Goal: Task Accomplishment & Management: Manage account settings

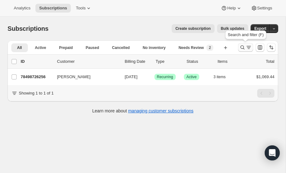
click at [242, 47] on icon "Search and filter results" at bounding box center [242, 47] width 6 height 6
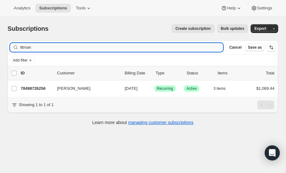
click at [80, 46] on input "ittman" at bounding box center [121, 47] width 203 height 9
type input "i"
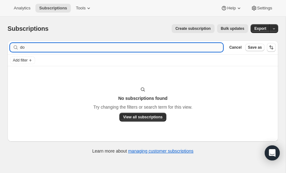
type input "d"
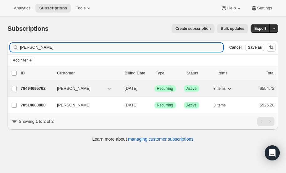
type input "[PERSON_NAME]"
click at [36, 87] on p "78494695792" at bounding box center [36, 88] width 31 height 6
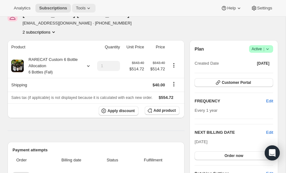
scroll to position [34, 0]
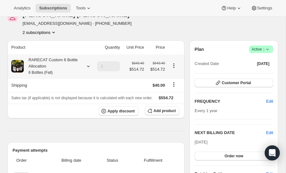
click at [89, 67] on icon at bounding box center [88, 66] width 6 height 6
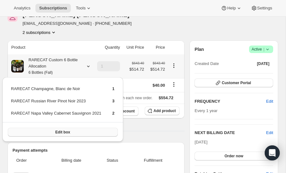
click at [70, 130] on button "Edit box" at bounding box center [63, 131] width 110 height 9
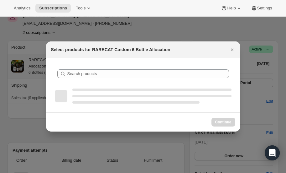
scroll to position [0, 0]
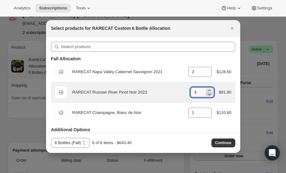
click at [210, 93] on icon ":r5t:" at bounding box center [209, 94] width 3 height 2
type input "1"
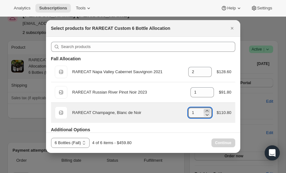
click at [207, 109] on icon ":r5t:" at bounding box center [207, 110] width 6 height 6
type input "3"
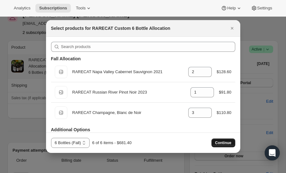
click at [224, 142] on span "Continue" at bounding box center [223, 142] width 16 height 5
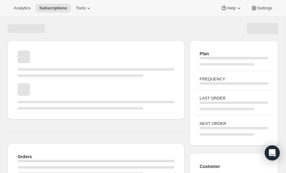
scroll to position [34, 0]
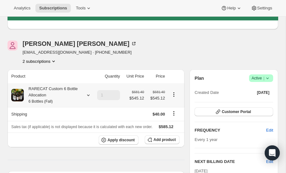
click at [88, 94] on icon at bounding box center [88, 95] width 6 height 6
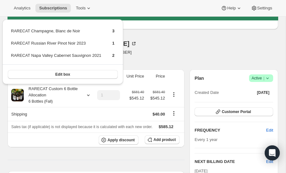
click at [160, 48] on div "Eldon Dominique edomin3@gmail.com · +19857055020 2 subscriptions" at bounding box center [103, 52] width 190 height 24
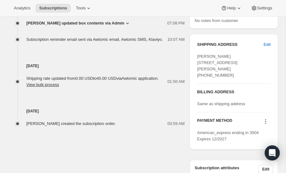
scroll to position [280, 0]
click at [267, 43] on span "Edit" at bounding box center [267, 45] width 7 height 6
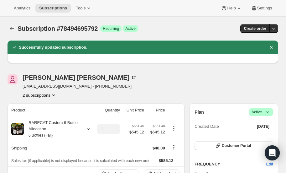
select select "LA"
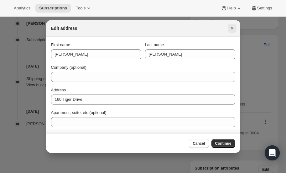
click at [231, 28] on icon "Close" at bounding box center [232, 28] width 6 height 6
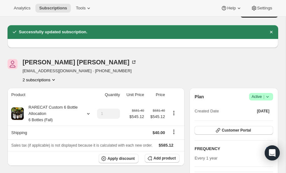
scroll to position [16, 0]
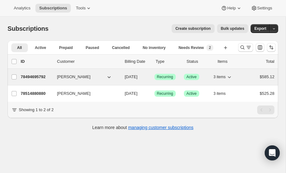
click at [40, 74] on p "78494695792" at bounding box center [36, 77] width 31 height 6
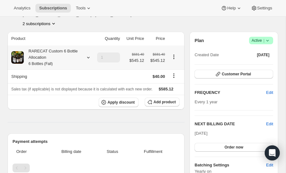
scroll to position [39, 0]
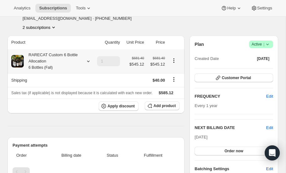
click at [89, 60] on icon at bounding box center [88, 61] width 6 height 6
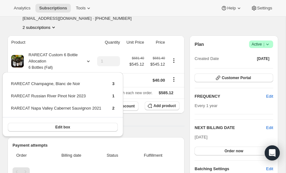
click at [209, 24] on div "[PERSON_NAME] [EMAIL_ADDRESS][DOMAIN_NAME] · [PHONE_NUMBER] 2 subscriptions" at bounding box center [143, 19] width 271 height 24
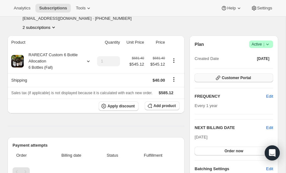
click at [241, 75] on span "Customer Portal" at bounding box center [236, 77] width 29 height 5
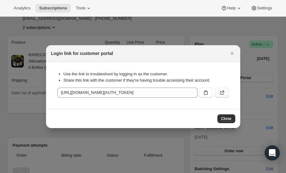
click at [222, 91] on icon ":r2t:" at bounding box center [222, 92] width 6 height 6
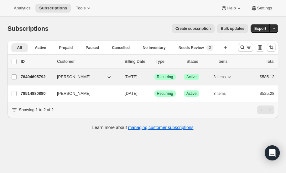
click at [35, 75] on p "78494695792" at bounding box center [36, 77] width 31 height 6
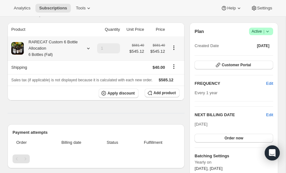
scroll to position [46, 0]
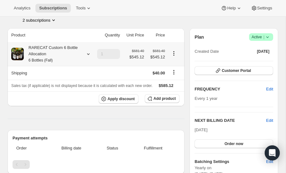
click at [88, 53] on icon at bounding box center [88, 54] width 6 height 6
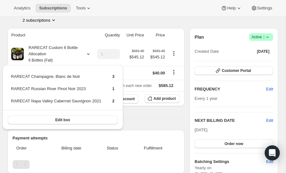
click at [168, 21] on div "[PERSON_NAME] [EMAIL_ADDRESS][DOMAIN_NAME] · [PHONE_NUMBER] 2 subscriptions" at bounding box center [103, 11] width 190 height 24
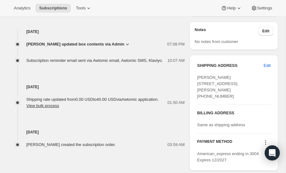
scroll to position [230, 0]
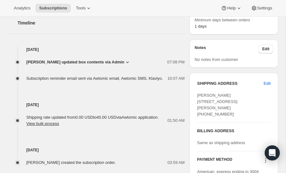
scroll to position [221, 0]
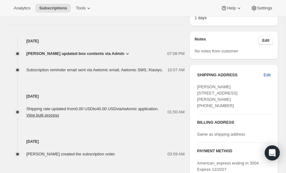
click at [269, 74] on span "Edit" at bounding box center [267, 75] width 7 height 6
select select "LA"
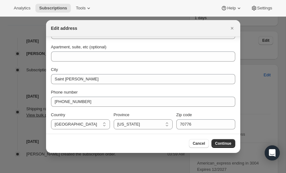
scroll to position [0, 0]
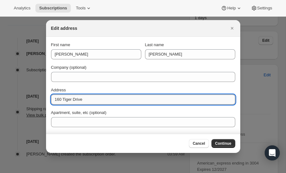
click at [94, 100] on input "160 Tiger Drive" at bounding box center [143, 99] width 184 height 10
type input "1"
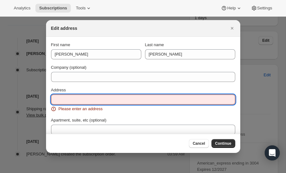
click at [75, 99] on input "Address" at bounding box center [143, 99] width 184 height 10
paste input "Fed Ex 7777 Blue Bonnet Boulevard, Ste 200 Baton Rouge, LA 70810"
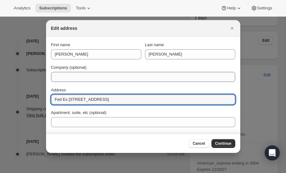
type input "Fed Ex 7777 Blue Bonnet Boulevard, Ste 200 Baton Rouge, LA 70810"
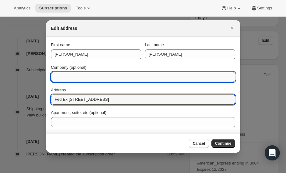
click at [96, 77] on input "Company (optional)" at bounding box center [143, 77] width 184 height 10
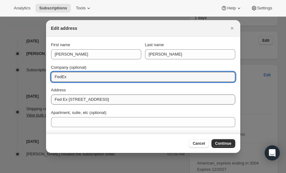
type input "FedEx"
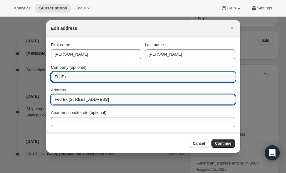
click at [68, 98] on input "Fed Ex 7777 Blue Bonnet Boulevard, Ste 200 Baton Rouge, LA 70810" at bounding box center [143, 99] width 184 height 10
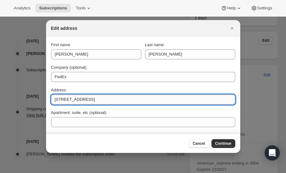
click at [178, 97] on input "7777 Blue Bonnet Boulevard, Ste 200 Baton Rouge, LA 70810" at bounding box center [143, 99] width 184 height 10
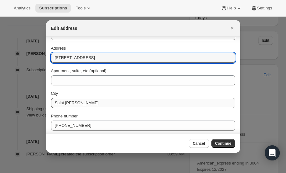
scroll to position [43, 0]
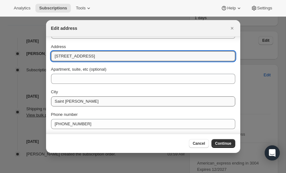
type input "7777 Blue Bonnet Boulevard, Ste 200 Baton Rouge, LA 70810"
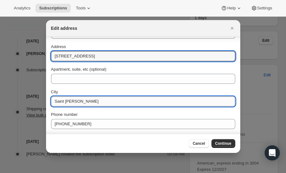
click at [100, 100] on input "Saint Gabriel" at bounding box center [143, 101] width 184 height 10
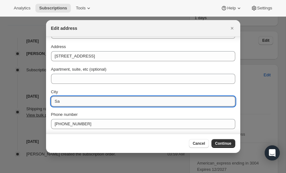
type input "S"
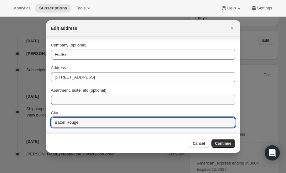
scroll to position [21, 0]
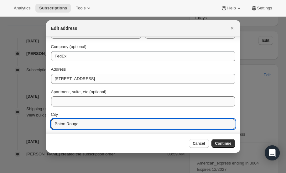
type input "Baton Rouge"
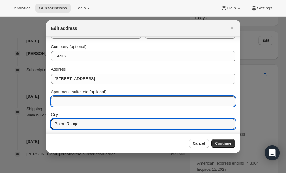
click at [80, 103] on input "Apartment, suite, etc (optional)" at bounding box center [143, 101] width 184 height 10
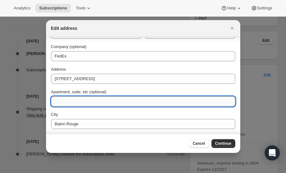
click at [80, 103] on input "Apartment, suite, etc (optional)" at bounding box center [143, 101] width 184 height 10
click at [54, 102] on input "200" at bounding box center [143, 101] width 184 height 10
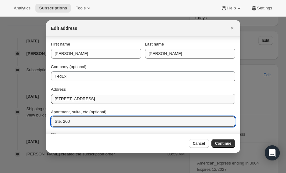
scroll to position [2, 0]
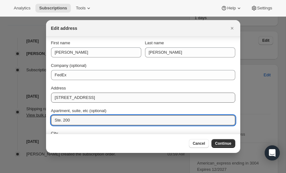
type input "Ste. 200"
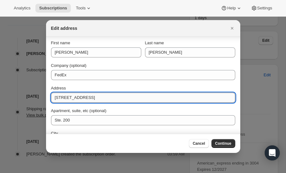
click at [174, 98] on input "7777 Blue Bonnet Boulevard, Ste 200 Baton Rouge, LA 70810" at bounding box center [143, 97] width 184 height 10
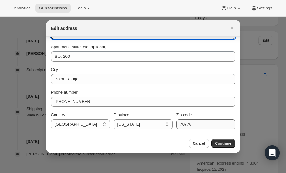
scroll to position [65, 0]
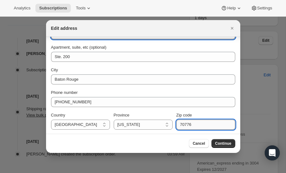
click at [204, 123] on input "70776" at bounding box center [205, 124] width 59 height 10
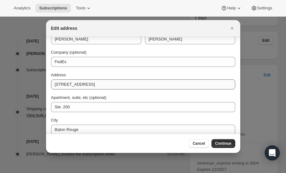
scroll to position [16, 0]
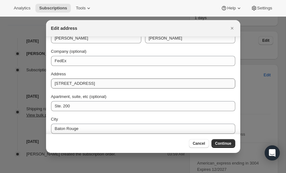
type input "70810"
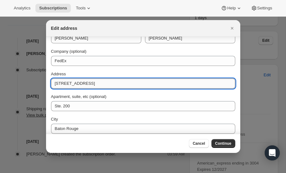
click at [175, 81] on input "7777 Blue Bonnet Boulevard, Ste 200 Baton Rouge, LA 70810" at bounding box center [143, 83] width 184 height 10
type input "7777 Blue Bonnet Boulevard"
click at [223, 142] on span "Continue" at bounding box center [223, 143] width 16 height 5
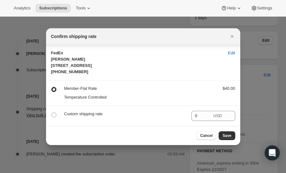
scroll to position [0, 0]
click at [230, 50] on span "Edit" at bounding box center [231, 53] width 7 height 6
select select "LA"
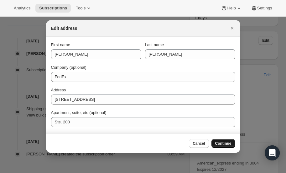
click at [220, 145] on span "Continue" at bounding box center [223, 143] width 16 height 5
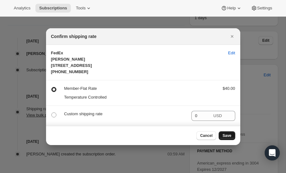
click at [227, 138] on span "Save" at bounding box center [226, 135] width 9 height 5
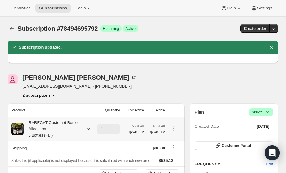
click at [89, 129] on icon at bounding box center [88, 129] width 6 height 6
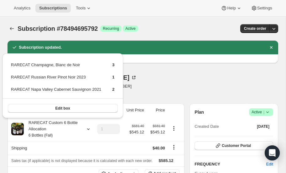
click at [166, 85] on div "Eldon Dominique edomin3@gmail.com · +19857055020 2 subscriptions" at bounding box center [103, 86] width 190 height 24
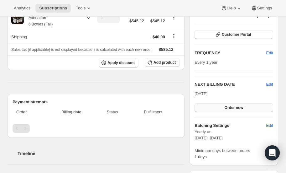
scroll to position [110, 0]
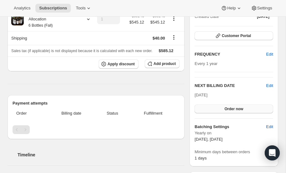
click at [237, 106] on span "Order now" at bounding box center [234, 108] width 19 height 5
click at [235, 107] on span "Click to confirm" at bounding box center [234, 108] width 29 height 5
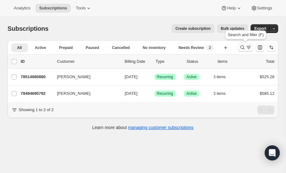
click at [242, 46] on icon "Search and filter results" at bounding box center [242, 47] width 6 height 6
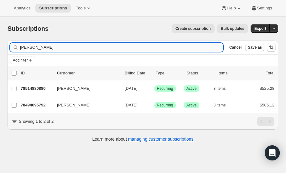
click at [73, 45] on input "dominique" at bounding box center [121, 47] width 203 height 9
type input "d"
type input "ross"
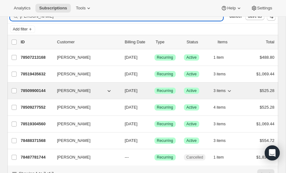
scroll to position [31, 0]
click at [36, 88] on p "78509900144" at bounding box center [36, 90] width 31 height 6
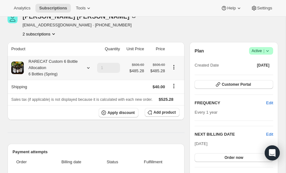
scroll to position [25, 0]
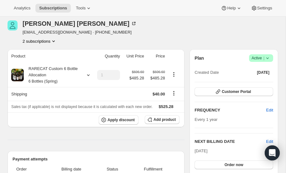
click at [54, 39] on icon "Product actions" at bounding box center [53, 41] width 6 height 6
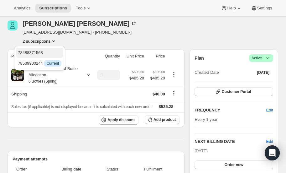
click at [43, 52] on span "78488371568" at bounding box center [30, 52] width 25 height 5
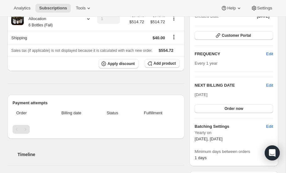
scroll to position [81, 0]
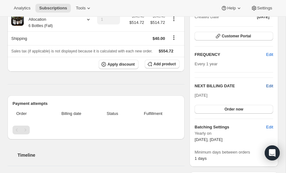
click at [270, 84] on span "Edit" at bounding box center [269, 86] width 7 height 6
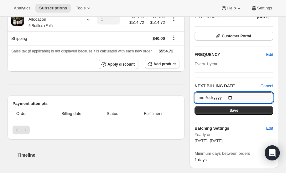
click at [232, 96] on input "2027-10-15" at bounding box center [234, 97] width 79 height 11
type input "2025-11-15"
click at [231, 109] on span "Save" at bounding box center [234, 110] width 9 height 5
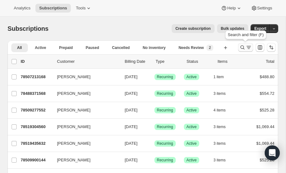
click at [238, 46] on button "Search and filter results" at bounding box center [245, 47] width 15 height 9
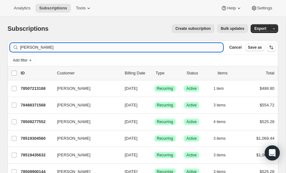
click at [50, 46] on input "ross" at bounding box center [121, 47] width 203 height 9
type input "r"
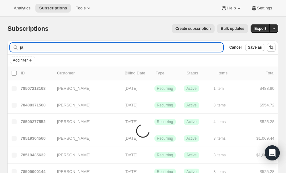
type input "jay"
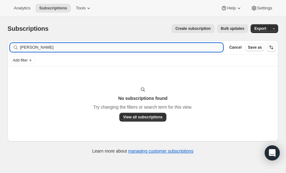
click at [49, 48] on input "Jay freeman" at bounding box center [121, 47] width 203 height 9
type input "J"
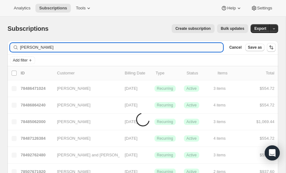
type input "freeman"
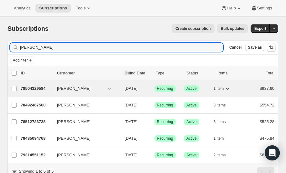
click at [33, 84] on div "78504329584 Harvey J Freeman 10/15/2025 Success Recurring Success Active 1 item…" at bounding box center [148, 88] width 254 height 9
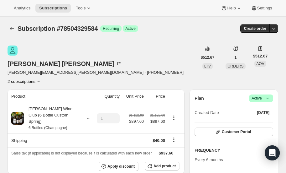
click at [42, 78] on icon "Product actions" at bounding box center [38, 81] width 6 height 6
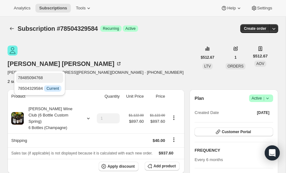
click at [44, 75] on span "78485094768" at bounding box center [40, 78] width 44 height 6
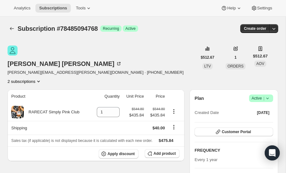
click at [42, 78] on icon "Product actions" at bounding box center [38, 81] width 6 height 6
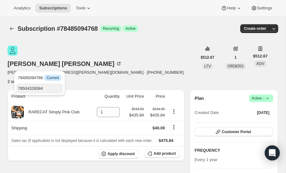
click at [41, 90] on span "78504329584" at bounding box center [30, 88] width 25 height 5
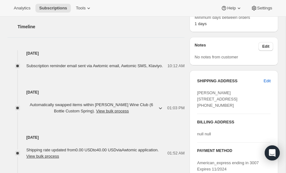
scroll to position [230, 0]
click at [266, 77] on span "Edit" at bounding box center [267, 80] width 7 height 6
select select "NV"
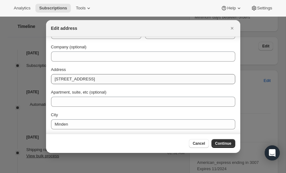
scroll to position [20, 0]
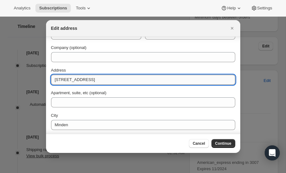
click at [112, 79] on input "1769 Bougainvillea Drive" at bounding box center [143, 80] width 184 height 10
type input "1"
click at [83, 80] on input "Address" at bounding box center [143, 80] width 184 height 10
paste input "H. Jay Freeman 2560 Hoods Creek Pike Ashland, Kentucky 41102"
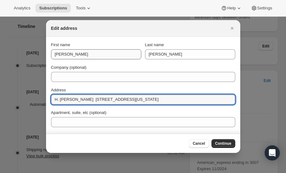
type input "H. Jay Freeman 2560 Hoods Creek Pike Ashland, Kentucky 41102"
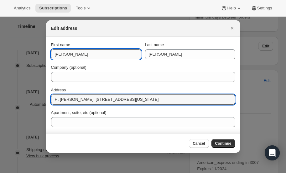
click at [82, 55] on input "Patrick" at bounding box center [96, 54] width 90 height 10
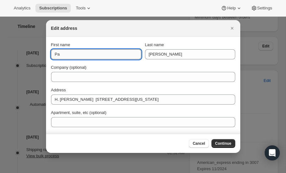
type input "P"
click at [59, 53] on input "H, Jay" at bounding box center [96, 54] width 90 height 10
type input "H. Jay"
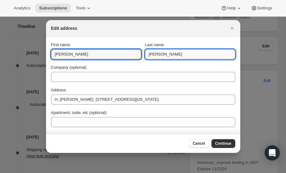
click at [165, 54] on input "Doran" at bounding box center [190, 54] width 90 height 10
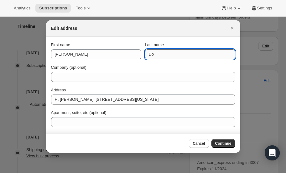
type input "D"
type input "Freeman"
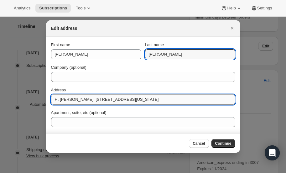
click at [85, 98] on input "H. Jay Freeman 2560 Hoods Creek Pike Ashland, Kentucky 41102" at bounding box center [143, 99] width 184 height 10
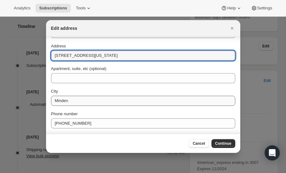
scroll to position [45, 0]
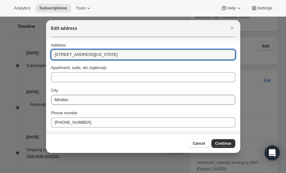
type input "2560 Hoods Creek Pike Ashland, Kentucky 41102"
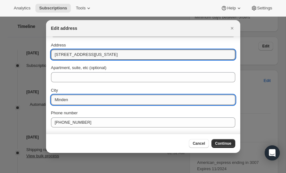
click at [85, 99] on input "Minden" at bounding box center [143, 100] width 184 height 10
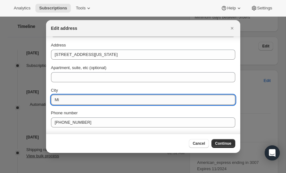
type input "M"
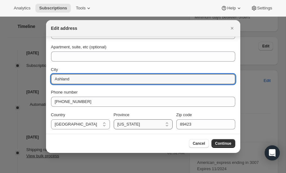
type input "Ashland"
click at [145, 122] on select "California Connecticut Florida Georgia Maine Maryland Massachusetts Michigan Ne…" at bounding box center [143, 124] width 59 height 10
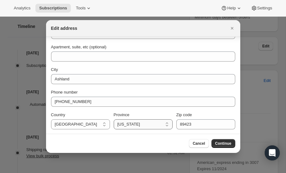
select select "KY"
click at [114, 119] on select "California Connecticut Florida Georgia Maine Maryland Massachusetts Michigan Ne…" at bounding box center [143, 124] width 59 height 10
click at [206, 123] on input "89423" at bounding box center [205, 124] width 59 height 10
type input "8"
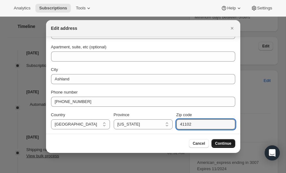
type input "41102"
click at [221, 143] on span "Continue" at bounding box center [223, 143] width 16 height 5
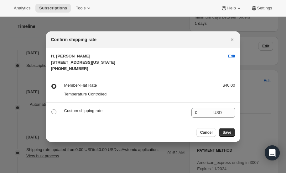
scroll to position [0, 0]
click at [232, 53] on span "Edit" at bounding box center [231, 56] width 7 height 6
select select "KY"
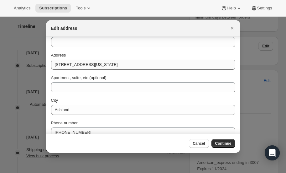
scroll to position [65, 0]
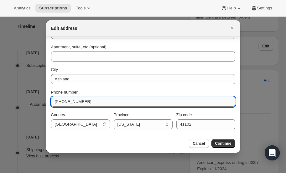
click at [100, 101] on input "+17757826908" at bounding box center [143, 101] width 184 height 10
type input "+"
click at [87, 102] on input "Phone number" at bounding box center [143, 101] width 184 height 10
paste input "606-324-3920"
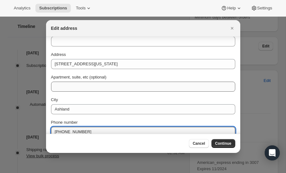
scroll to position [34, 0]
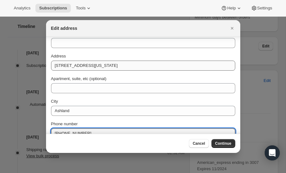
type input "606-324-3920"
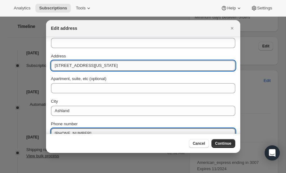
click at [150, 65] on input "2560 Hoods Creek Pike Ashland, Kentucky 41102" at bounding box center [143, 65] width 184 height 10
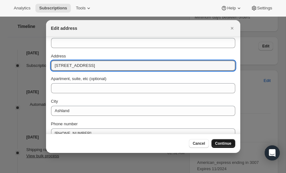
type input "2560 Hoods Creek Pike"
click at [226, 143] on span "Continue" at bounding box center [223, 143] width 16 height 5
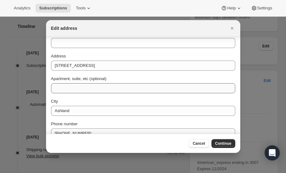
scroll to position [0, 0]
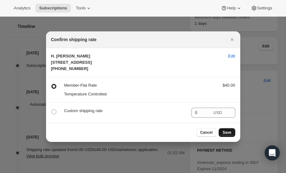
click at [228, 135] on span "Save" at bounding box center [226, 132] width 9 height 5
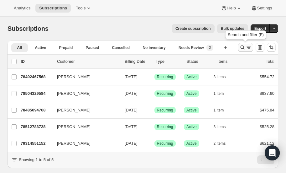
click at [242, 46] on icon "Search and filter results" at bounding box center [242, 47] width 6 height 6
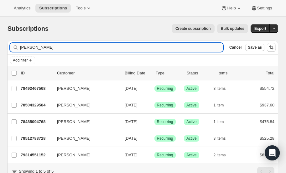
click at [56, 47] on input "freeman" at bounding box center [121, 47] width 203 height 9
type input "f"
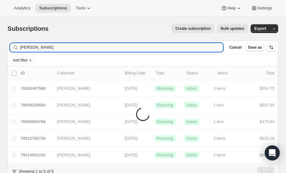
type input "resnick"
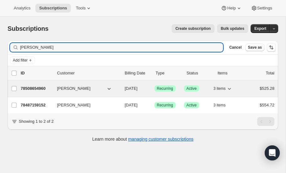
click at [35, 87] on p "78508654960" at bounding box center [36, 88] width 31 height 6
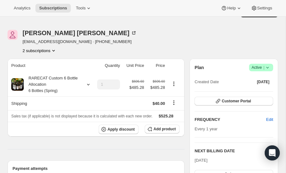
scroll to position [15, 0]
click at [53, 49] on icon "Product actions" at bounding box center [53, 51] width 6 height 6
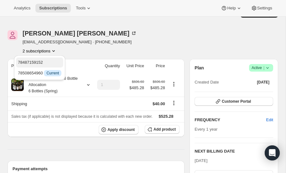
click at [38, 61] on span "78487159152" at bounding box center [30, 62] width 25 height 5
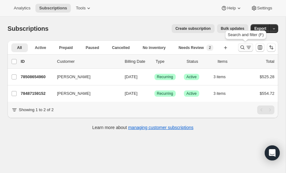
click at [244, 47] on icon "Search and filter results" at bounding box center [242, 47] width 6 height 6
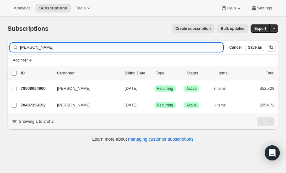
click at [49, 49] on input "resnick" at bounding box center [121, 47] width 203 height 9
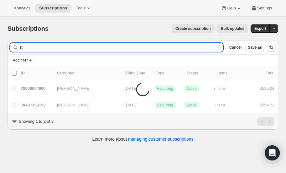
type input "r"
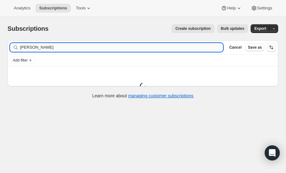
type input "thornton"
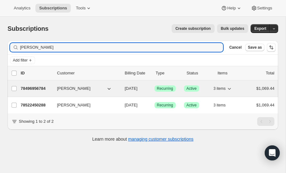
click at [33, 84] on div "78496956784 John Thornton 10/15/2025 Success Recurring Success Active 3 items $…" at bounding box center [148, 88] width 254 height 9
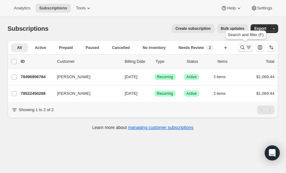
click at [242, 46] on icon "Search and filter results" at bounding box center [242, 47] width 6 height 6
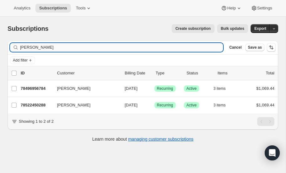
click at [65, 48] on input "thornton" at bounding box center [121, 47] width 203 height 9
type input "t"
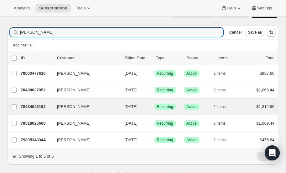
scroll to position [24, 0]
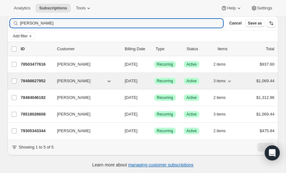
type input "scanlon"
click at [38, 79] on p "78498627952" at bounding box center [36, 81] width 31 height 6
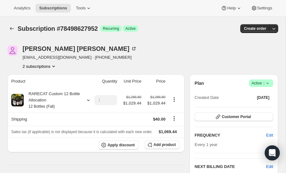
click at [269, 82] on icon at bounding box center [267, 83] width 6 height 6
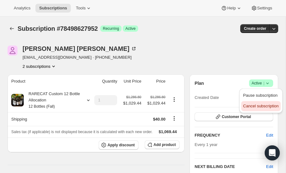
click at [251, 105] on span "Cancel subscription" at bounding box center [260, 105] width 35 height 5
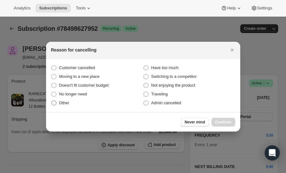
click at [55, 103] on span ":r27k:" at bounding box center [53, 102] width 5 height 5
click at [52, 101] on input "Other" at bounding box center [51, 100] width 0 height 0
radio input "true"
click at [221, 120] on span "Continue" at bounding box center [223, 121] width 16 height 5
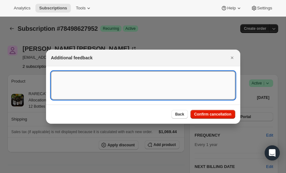
click at [93, 80] on textarea ":r27k:" at bounding box center [143, 85] width 184 height 28
drag, startPoint x: 55, startPoint y: 75, endPoint x: 188, endPoint y: 75, distance: 132.5
click at [188, 75] on textarea "Patrick said thought he had canceled and would like to do so." at bounding box center [143, 85] width 184 height 28
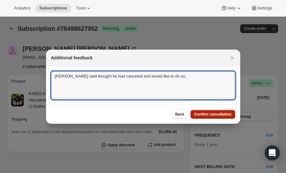
type textarea "Patrick said thought he had canceled and would like to do so."
click at [220, 113] on span "Confirm cancellation" at bounding box center [212, 114] width 37 height 5
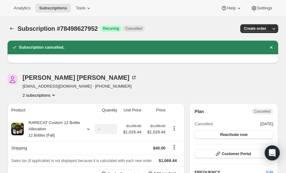
click at [54, 93] on icon "Product actions" at bounding box center [53, 95] width 6 height 6
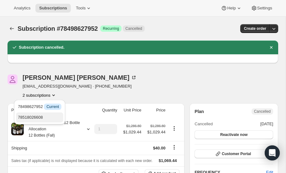
click at [43, 116] on span "78518026608" at bounding box center [30, 117] width 25 height 5
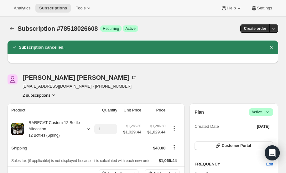
click at [268, 111] on icon at bounding box center [267, 112] width 6 height 6
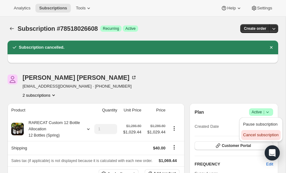
click at [254, 135] on span "Cancel subscription" at bounding box center [260, 134] width 35 height 5
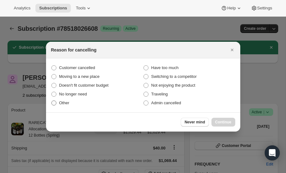
click at [57, 102] on label "Other" at bounding box center [97, 102] width 92 height 9
click at [52, 101] on input "Other" at bounding box center [51, 100] width 0 height 0
radio input "true"
click at [223, 119] on span "Continue" at bounding box center [223, 121] width 16 height 5
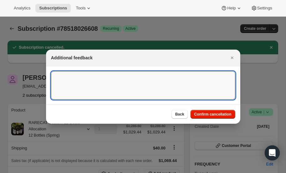
click at [133, 86] on textarea ":r2dm:" at bounding box center [143, 85] width 184 height 28
paste textarea "Patrick said thought he had canceled and would like to do so."
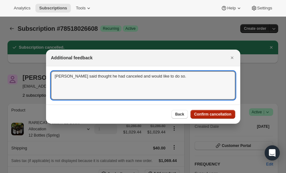
type textarea "Patrick said thought he had canceled and would like to do so."
click at [209, 112] on span "Confirm cancellation" at bounding box center [212, 114] width 37 height 5
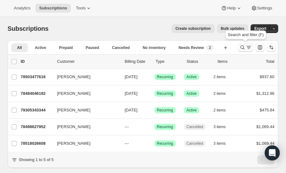
click at [244, 48] on icon "Search and filter results" at bounding box center [242, 47] width 6 height 6
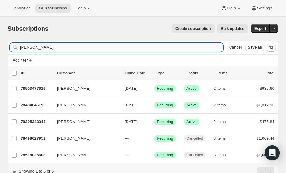
click at [53, 49] on input "scanlon" at bounding box center [121, 47] width 203 height 9
type input "s"
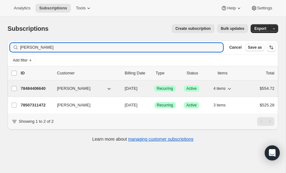
type input "qualley"
click at [33, 87] on p "78484406640" at bounding box center [36, 88] width 31 height 6
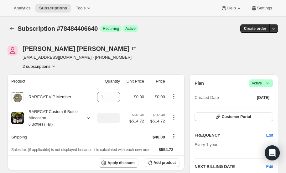
click at [268, 83] on icon at bounding box center [267, 83] width 6 height 6
click at [255, 94] on span "Pause subscription" at bounding box center [260, 95] width 34 height 5
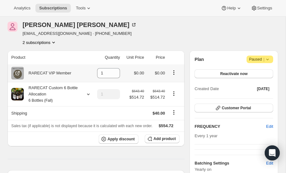
scroll to position [54, 0]
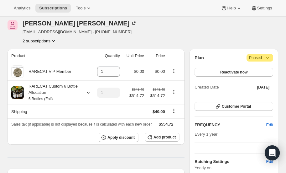
click at [55, 40] on icon "Product actions" at bounding box center [53, 41] width 3 height 2
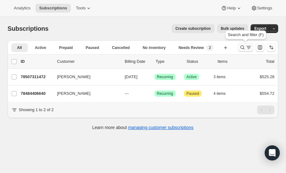
click at [244, 46] on icon "Search and filter results" at bounding box center [242, 47] width 6 height 6
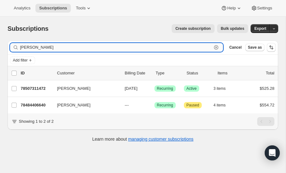
click at [71, 47] on input "qualley" at bounding box center [116, 47] width 192 height 9
type input "q"
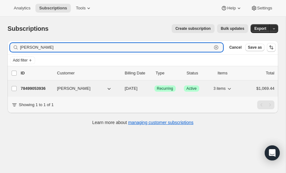
type input "burnham"
click at [39, 86] on p "78499053936" at bounding box center [36, 88] width 31 height 6
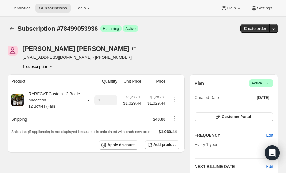
click at [268, 84] on icon at bounding box center [267, 83] width 6 height 6
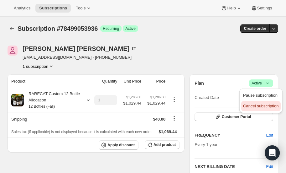
click at [252, 104] on span "Cancel subscription" at bounding box center [260, 105] width 35 height 5
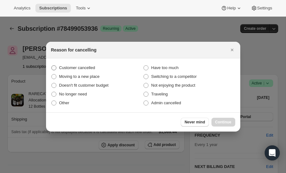
click at [55, 68] on span ":r363:" at bounding box center [53, 67] width 5 height 5
click at [52, 65] on input "Customer cancelled" at bounding box center [51, 65] width 0 height 0
radio input "true"
click at [226, 121] on span "Continue" at bounding box center [223, 121] width 16 height 5
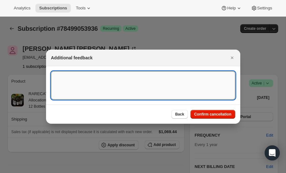
click at [115, 80] on textarea ":r363:" at bounding box center [143, 85] width 184 height 28
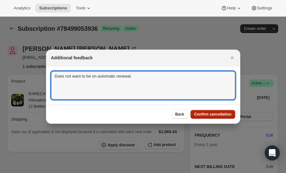
type textarea "Does not want to be on automatic renewal"
click at [208, 114] on span "Confirm cancellation" at bounding box center [212, 114] width 37 height 5
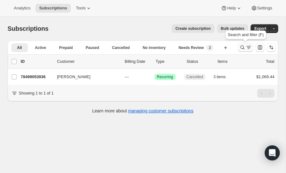
click at [242, 47] on icon "Search and filter results" at bounding box center [242, 47] width 6 height 6
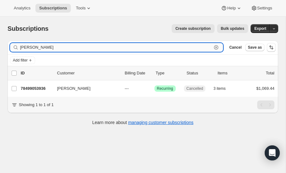
click at [64, 48] on input "burnham" at bounding box center [116, 47] width 192 height 9
type input "b"
type input "clavier"
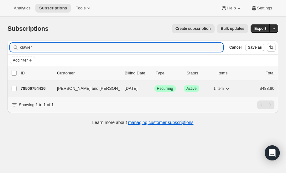
click at [33, 86] on p "78506754416" at bounding box center [36, 88] width 31 height 6
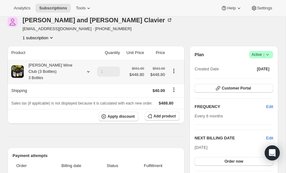
scroll to position [29, 0]
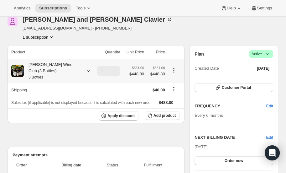
click at [88, 70] on icon at bounding box center [88, 71] width 6 height 6
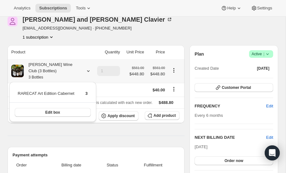
click at [88, 70] on icon at bounding box center [88, 71] width 6 height 6
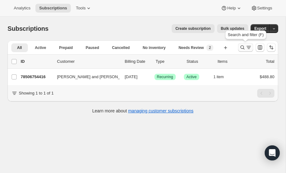
click at [241, 46] on icon "Search and filter results" at bounding box center [242, 47] width 6 height 6
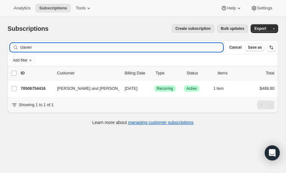
click at [66, 47] on input "clavier" at bounding box center [121, 47] width 203 height 9
type input "c"
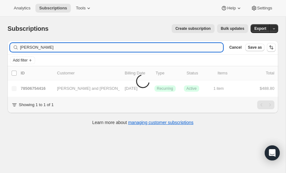
type input "hampe"
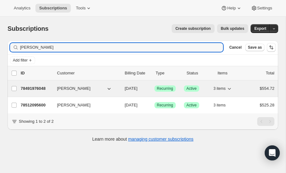
click at [35, 87] on p "78491976048" at bounding box center [36, 88] width 31 height 6
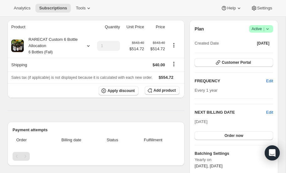
scroll to position [69, 0]
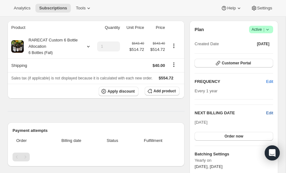
click at [270, 110] on span "Edit" at bounding box center [269, 113] width 7 height 6
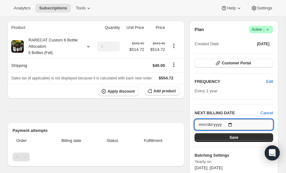
click at [232, 119] on input "2025-10-15" at bounding box center [234, 124] width 79 height 11
type input "2026-10-15"
click at [233, 135] on span "Save" at bounding box center [234, 137] width 9 height 5
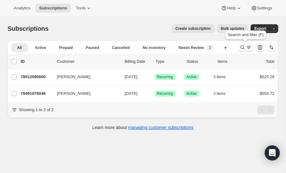
click at [240, 46] on icon "Search and filter results" at bounding box center [242, 47] width 6 height 6
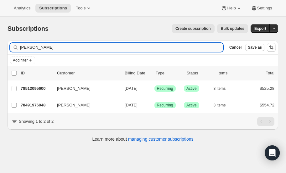
click at [49, 48] on input "hampe" at bounding box center [121, 47] width 203 height 9
type input "h"
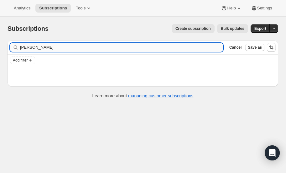
type input "parker"
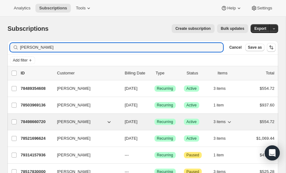
click at [39, 119] on p "78498660720" at bounding box center [36, 121] width 31 height 6
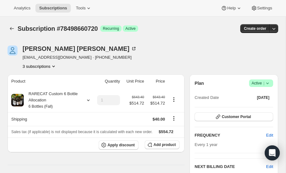
click at [54, 64] on icon "Product actions" at bounding box center [53, 66] width 6 height 6
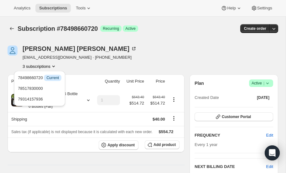
click at [54, 64] on icon "Product actions" at bounding box center [53, 66] width 6 height 6
click at [153, 55] on div "Scott Parker scottparker878@gmail.com · +14043748289 3 subscriptions" at bounding box center [103, 57] width 190 height 24
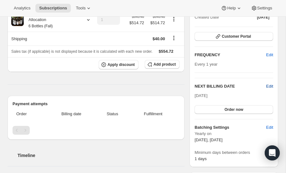
scroll to position [79, 0]
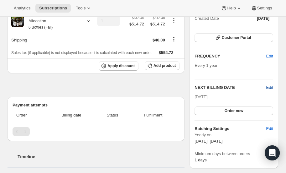
click at [269, 86] on span "Edit" at bounding box center [269, 87] width 7 height 6
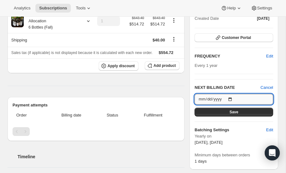
click at [233, 96] on input "2025-10-15" at bounding box center [234, 99] width 79 height 11
type input "2026-10-15"
click at [223, 112] on button "Save" at bounding box center [234, 111] width 79 height 9
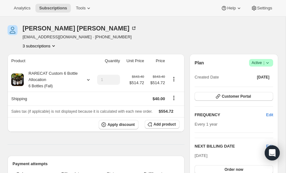
scroll to position [35, 0]
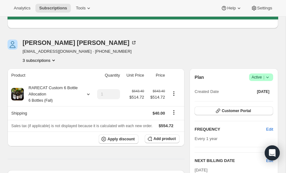
click at [53, 59] on icon "Product actions" at bounding box center [53, 60] width 6 height 6
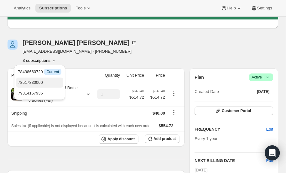
click at [41, 80] on span "78517830000" at bounding box center [30, 82] width 25 height 5
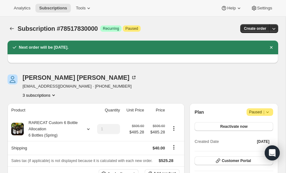
click at [54, 94] on icon "Product actions" at bounding box center [53, 95] width 6 height 6
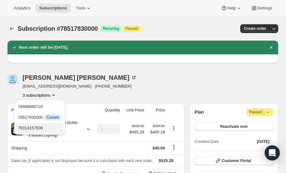
click at [40, 131] on button "79314157936" at bounding box center [39, 128] width 47 height 10
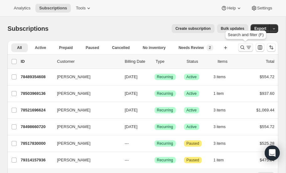
click at [242, 47] on icon "Search and filter results" at bounding box center [242, 47] width 6 height 6
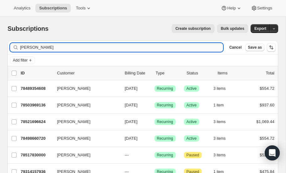
click at [50, 45] on input "parker" at bounding box center [121, 47] width 203 height 9
type input "p"
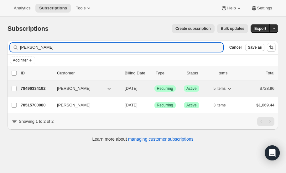
type input "tokar"
click at [35, 86] on p "78496334192" at bounding box center [36, 88] width 31 height 6
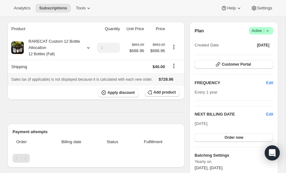
scroll to position [39, 0]
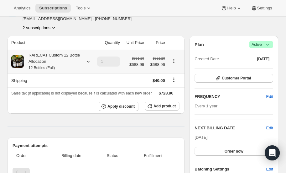
click at [88, 61] on icon at bounding box center [88, 61] width 6 height 6
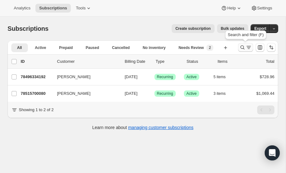
click at [240, 45] on icon "Search and filter results" at bounding box center [242, 47] width 6 height 6
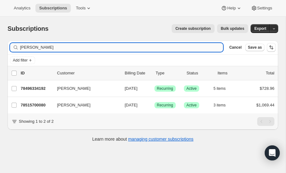
click at [56, 48] on input "tokar" at bounding box center [121, 47] width 203 height 9
type input "t"
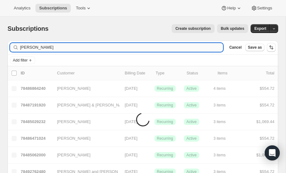
type input "berger"
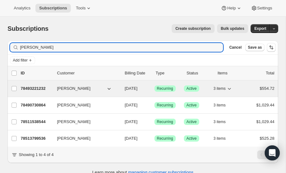
click at [41, 86] on p "78493221232" at bounding box center [36, 88] width 31 height 6
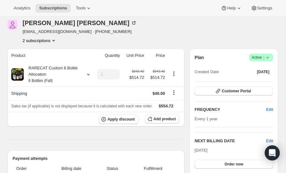
scroll to position [25, 0]
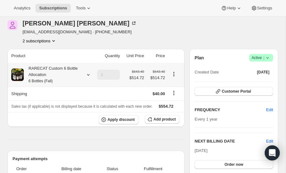
click at [88, 75] on icon at bounding box center [88, 75] width 3 height 2
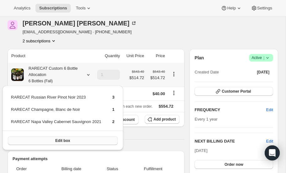
click at [66, 139] on span "Edit box" at bounding box center [62, 140] width 15 height 5
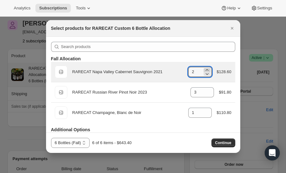
click at [207, 69] on icon ":r5an:" at bounding box center [207, 70] width 6 height 6
type input "3"
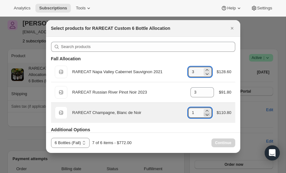
click at [209, 114] on icon ":r5an:" at bounding box center [207, 114] width 6 height 6
type input "0"
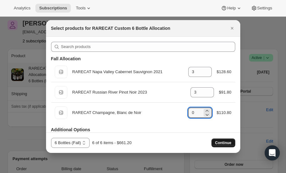
click at [223, 143] on span "Continue" at bounding box center [223, 142] width 16 height 5
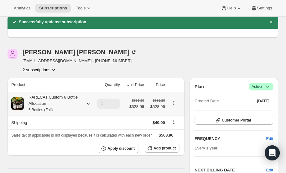
click at [88, 102] on icon at bounding box center [88, 103] width 6 height 6
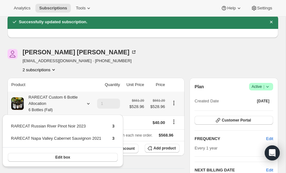
click at [88, 102] on icon at bounding box center [88, 103] width 6 height 6
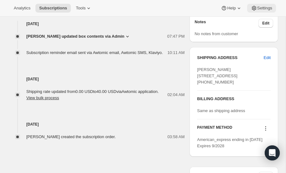
scroll to position [267, 0]
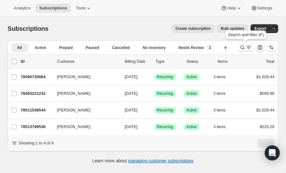
click at [243, 47] on icon "Search and filter results" at bounding box center [242, 47] width 6 height 6
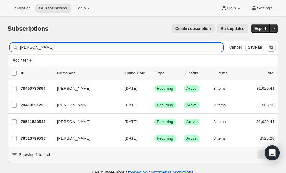
click at [62, 47] on input "berger" at bounding box center [121, 47] width 203 height 9
type input "b"
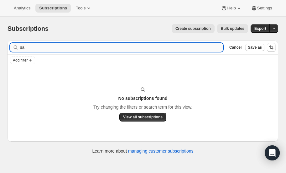
type input "s"
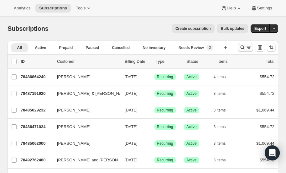
click at [243, 46] on icon "Search and filter results" at bounding box center [242, 47] width 6 height 6
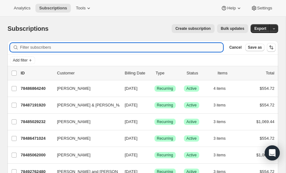
click at [59, 47] on input "Filter subscribers" at bounding box center [121, 47] width 203 height 9
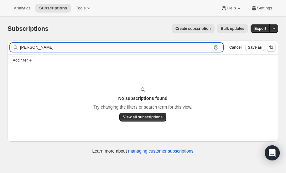
click at [43, 49] on input "locke" at bounding box center [116, 47] width 192 height 9
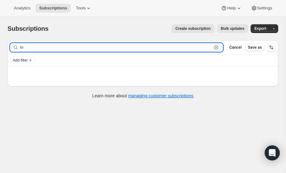
type input "l"
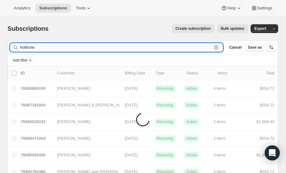
type input "holbrow"
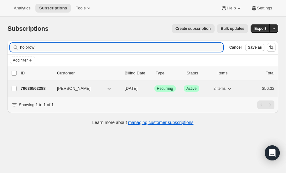
click at [36, 87] on p "79636562288" at bounding box center [36, 88] width 31 height 6
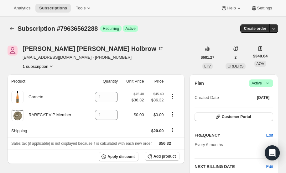
click at [53, 66] on icon "Product actions" at bounding box center [51, 66] width 3 height 2
click at [53, 66] on icon "Product actions" at bounding box center [51, 66] width 6 height 6
click at [128, 61] on div "Julie Locke Holbrow julielholbrow@gmail.com · +13107090026 1 subscription" at bounding box center [103, 57] width 190 height 24
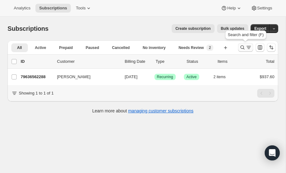
click at [242, 46] on icon "Search and filter results" at bounding box center [242, 47] width 6 height 6
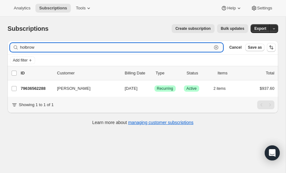
click at [52, 46] on input "holbrow" at bounding box center [116, 47] width 192 height 9
type input "h"
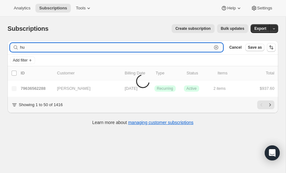
type input "h"
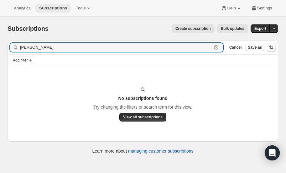
type input "[PERSON_NAME]"
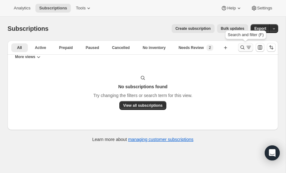
click at [242, 48] on icon "Search and filter results" at bounding box center [243, 47] width 4 height 4
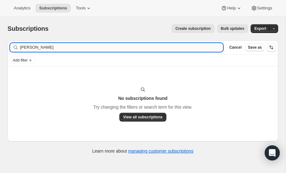
click at [52, 48] on input "[PERSON_NAME]" at bounding box center [121, 47] width 203 height 9
type input "w"
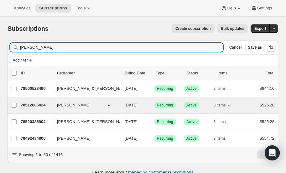
scroll to position [16, 0]
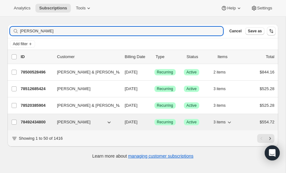
type input "[PERSON_NAME]"
click at [36, 121] on p "78492434800" at bounding box center [36, 122] width 31 height 6
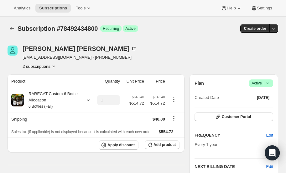
click at [34, 19] on div "Subscription #78492434800. This page is ready Subscription #78492434800 Success…" at bounding box center [143, 29] width 271 height 24
click at [55, 65] on icon "Product actions" at bounding box center [53, 66] width 6 height 6
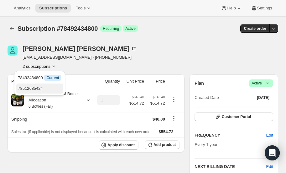
click at [38, 88] on span "78512685424" at bounding box center [30, 88] width 25 height 5
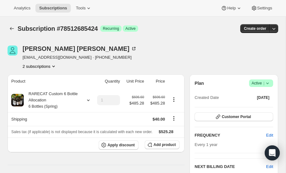
click at [53, 66] on icon "Product actions" at bounding box center [53, 66] width 6 height 6
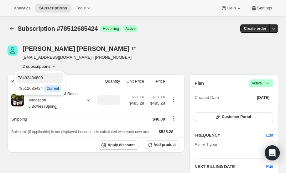
click at [46, 77] on span "78492434800" at bounding box center [40, 78] width 44 height 6
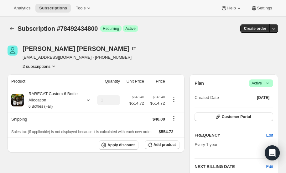
click at [268, 82] on icon at bounding box center [267, 83] width 6 height 6
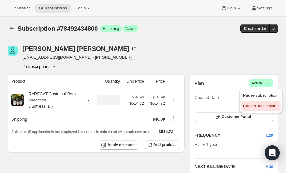
click at [253, 105] on span "Cancel subscription" at bounding box center [260, 105] width 35 height 5
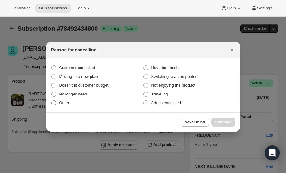
click at [54, 102] on span ":rnu:" at bounding box center [53, 102] width 5 height 5
click at [52, 101] on input "Other" at bounding box center [51, 100] width 0 height 0
radio input "true"
click at [223, 119] on span "Continue" at bounding box center [223, 121] width 16 height 5
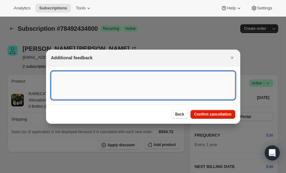
click at [107, 80] on textarea ":rnu:" at bounding box center [143, 85] width 184 height 28
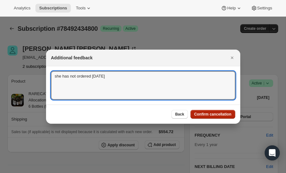
type textarea "she has not ordered [DATE]"
click at [206, 114] on span "Confirm cancellation" at bounding box center [212, 114] width 37 height 5
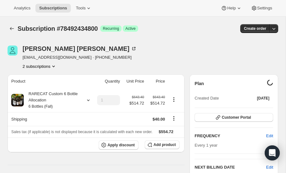
click at [54, 65] on icon "Product actions" at bounding box center [53, 66] width 6 height 6
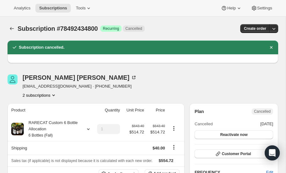
click at [52, 94] on icon "Product actions" at bounding box center [53, 95] width 6 height 6
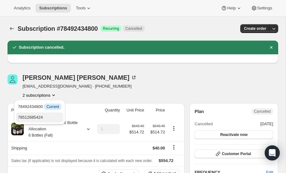
click at [37, 115] on span "78512685424" at bounding box center [30, 117] width 25 height 5
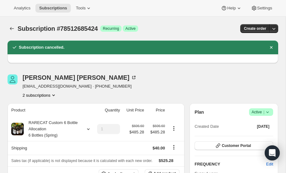
click at [270, 110] on icon at bounding box center [267, 112] width 6 height 6
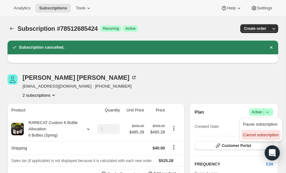
click at [252, 133] on span "Cancel subscription" at bounding box center [260, 134] width 35 height 5
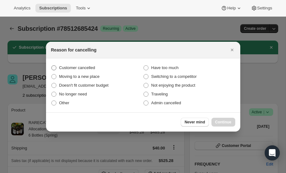
click at [56, 66] on span ":rtd:" at bounding box center [53, 67] width 5 height 5
click at [52, 65] on input "Customer cancelled" at bounding box center [51, 65] width 0 height 0
radio input "true"
click at [220, 120] on span "Continue" at bounding box center [223, 121] width 16 height 5
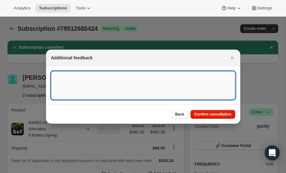
click at [107, 83] on textarea ":rtd:" at bounding box center [143, 85] width 184 height 28
paste textarea "[PHONE_NUMBER]."
click at [108, 75] on textarea "[PHONE_NUMBER]." at bounding box center [143, 85] width 184 height 28
type textarea "8"
click at [107, 76] on textarea "she has not ordered" at bounding box center [143, 85] width 184 height 28
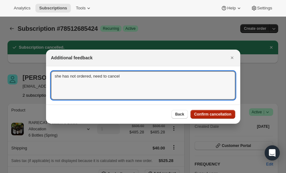
type textarea "she has not ordered, need to cancel"
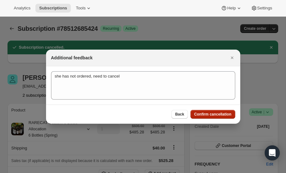
click at [207, 113] on span "Confirm cancellation" at bounding box center [212, 114] width 37 height 5
